Goal: Task Accomplishment & Management: Manage account settings

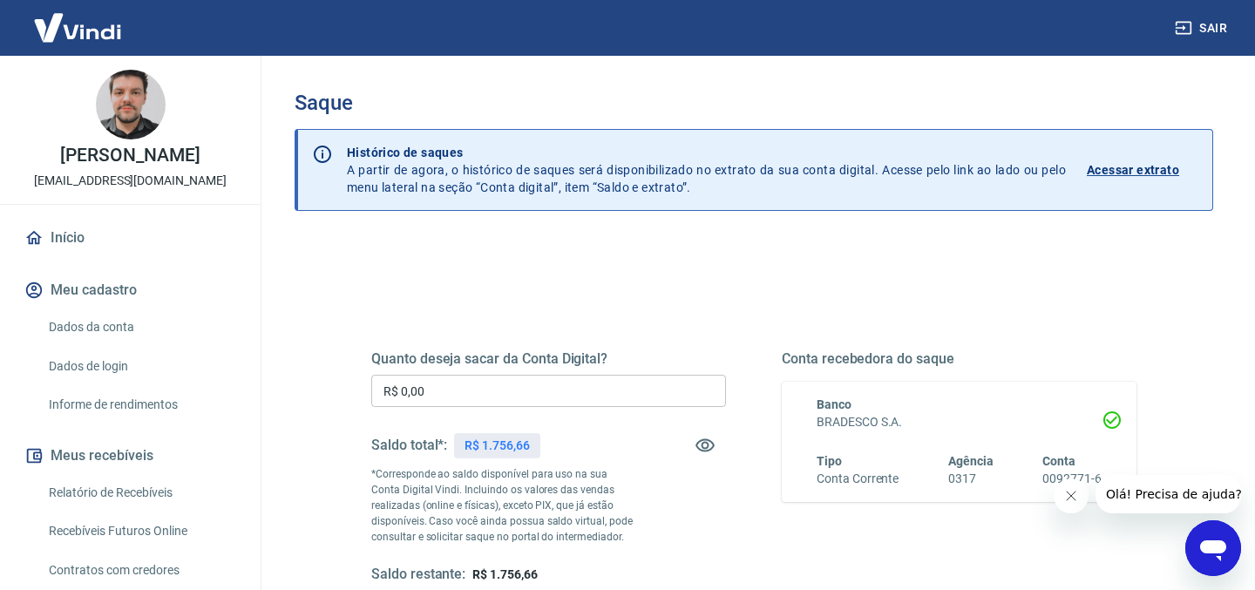
click at [733, 303] on div "Quanto deseja sacar da Conta Digital? R$ 0,00 ​ Saldo total*: R$ 1.756,66 *Corr…" at bounding box center [753, 476] width 807 height 405
